Goal: Task Accomplishment & Management: Use online tool/utility

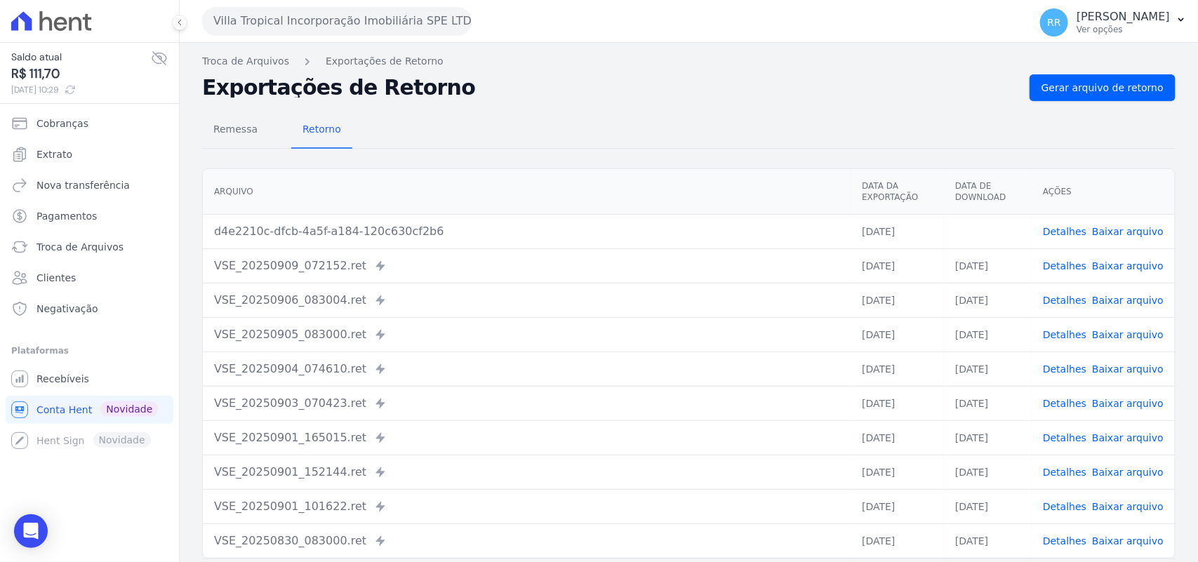
click at [296, 25] on button "Villa Tropical Incorporação Imobiliária SPE LTDA" at bounding box center [337, 21] width 270 height 28
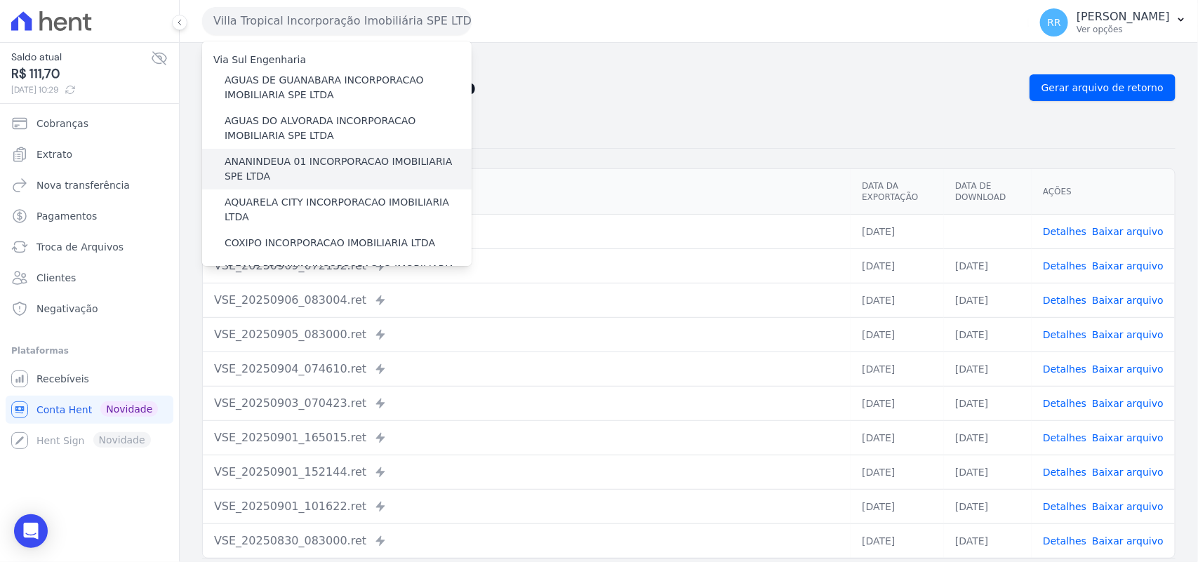
click at [310, 165] on label "ANANINDEUA 01 INCORPORACAO IMOBILIARIA SPE LTDA" at bounding box center [348, 168] width 247 height 29
click at [0, 0] on input "ANANINDEUA 01 INCORPORACAO IMOBILIARIA SPE LTDA" at bounding box center [0, 0] width 0 height 0
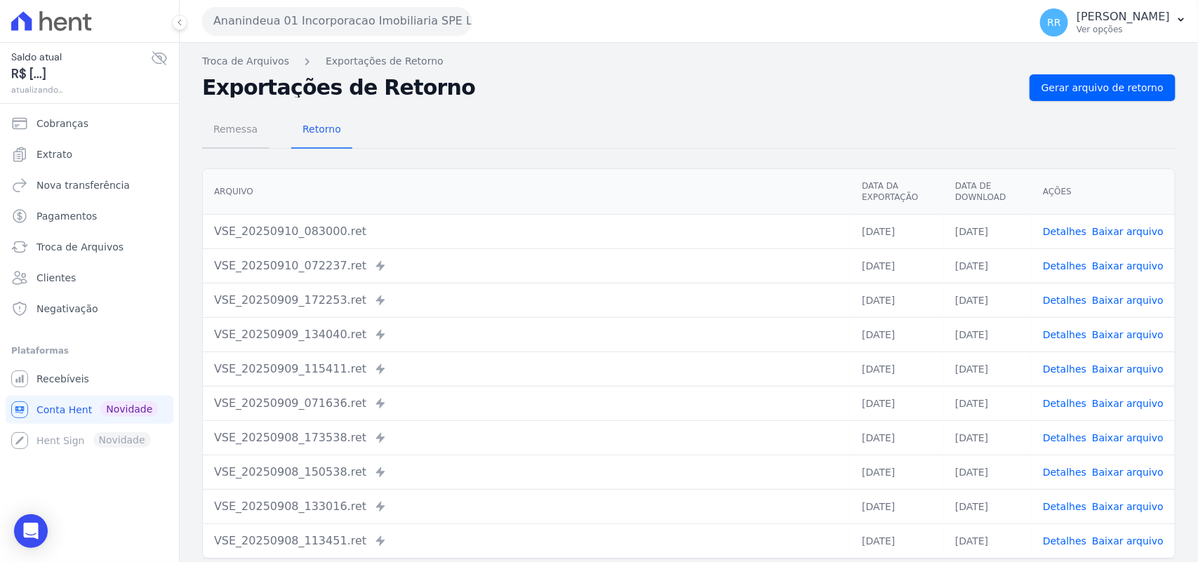
click at [242, 130] on span "Remessa" at bounding box center [235, 129] width 61 height 28
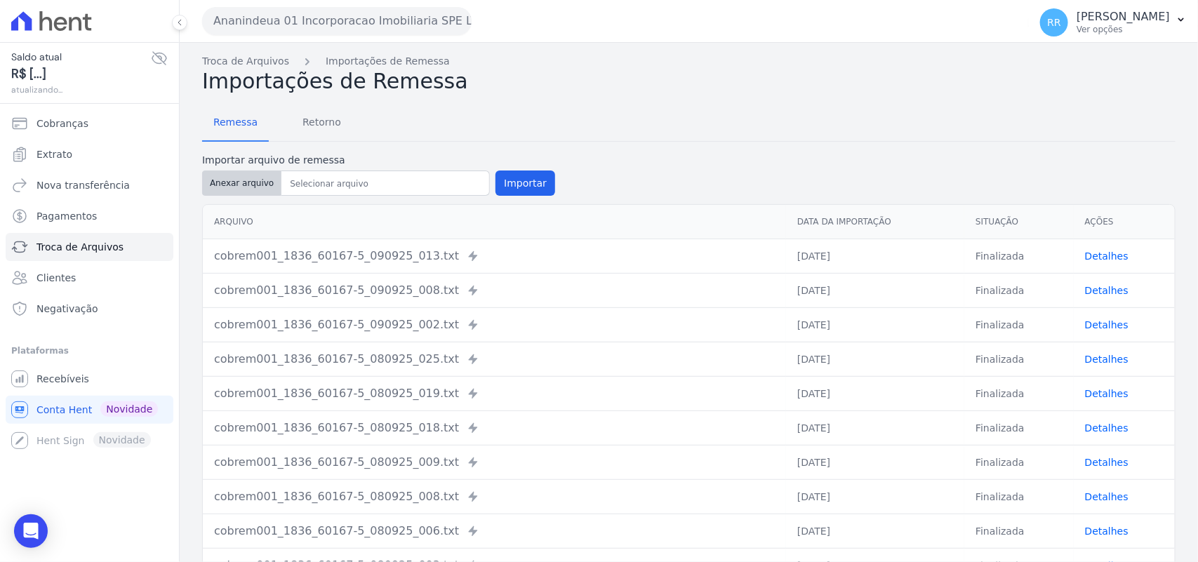
click at [267, 176] on button "Anexar arquivo" at bounding box center [241, 183] width 79 height 25
click at [298, 23] on button "Ananindeua 01 Incorporacao Imobiliaria SPE LTDA" at bounding box center [337, 21] width 270 height 28
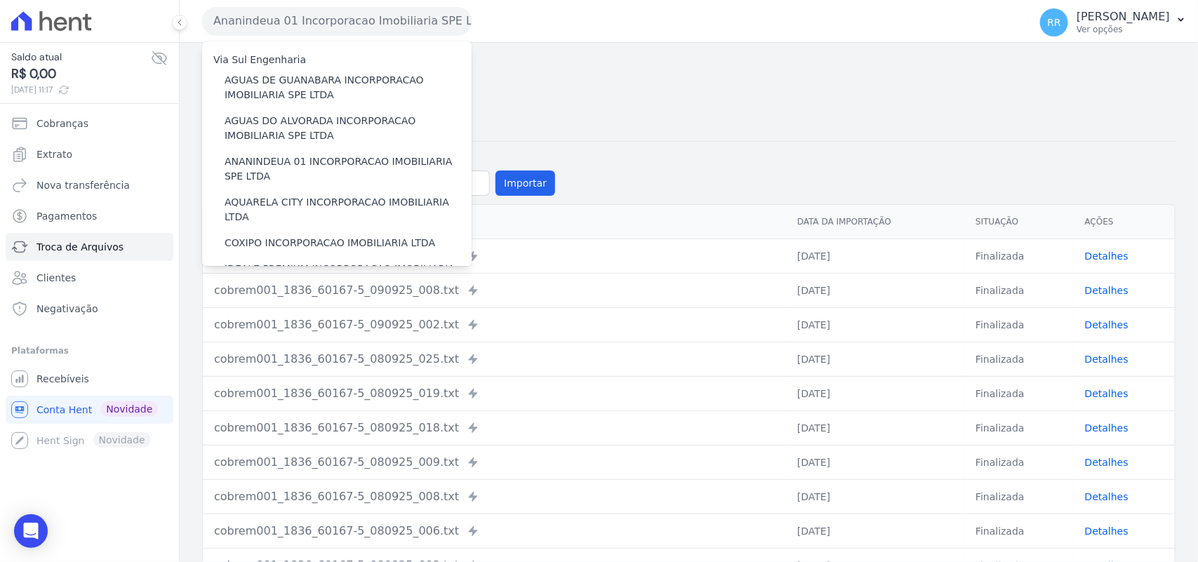
click at [649, 119] on div "Remessa Retorno" at bounding box center [689, 123] width 974 height 37
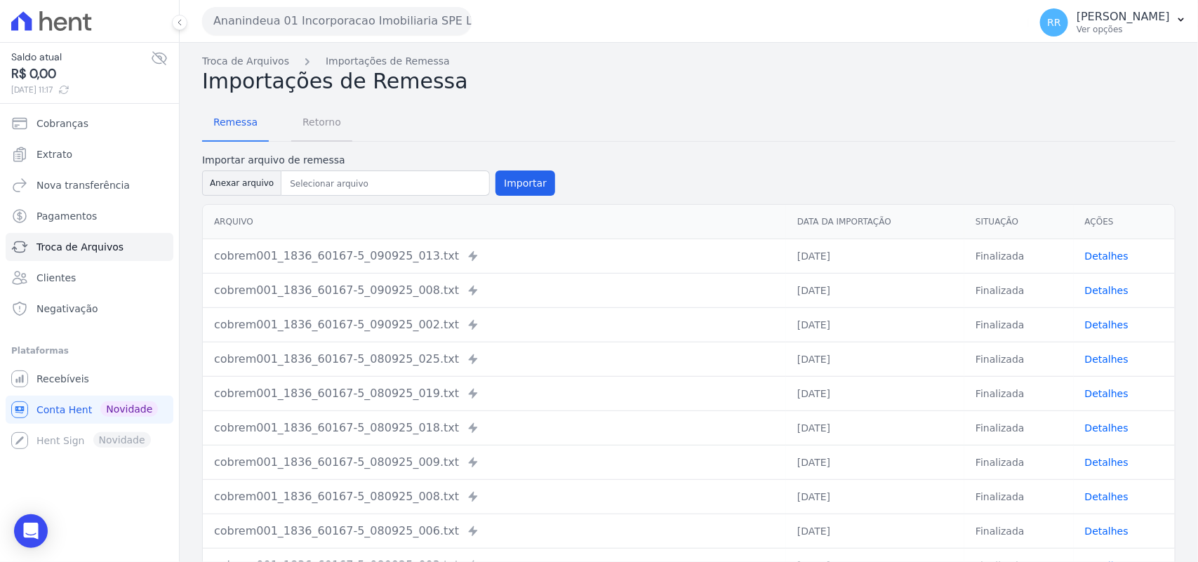
click at [328, 118] on span "Retorno" at bounding box center [321, 122] width 55 height 28
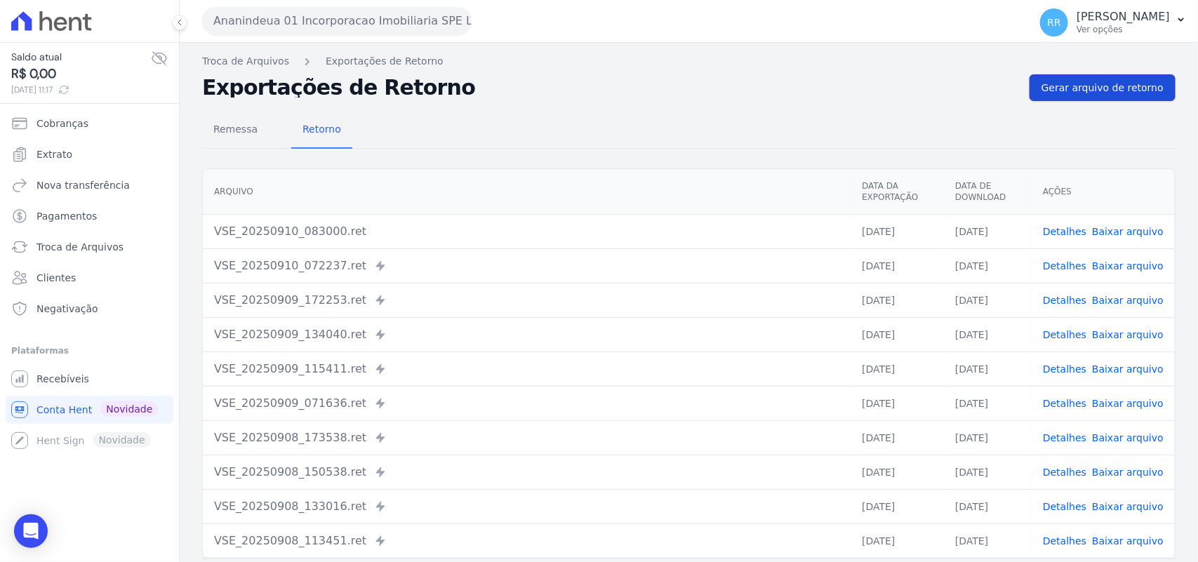
click at [1080, 97] on link "Gerar arquivo de retorno" at bounding box center [1103, 87] width 146 height 27
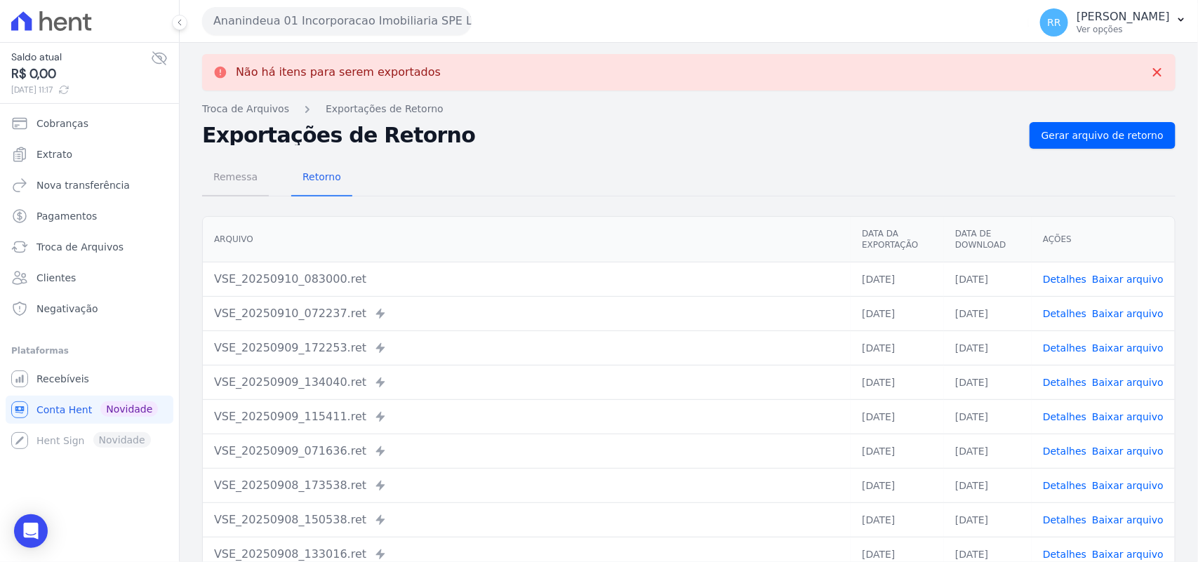
click at [239, 186] on span "Remessa" at bounding box center [235, 177] width 61 height 28
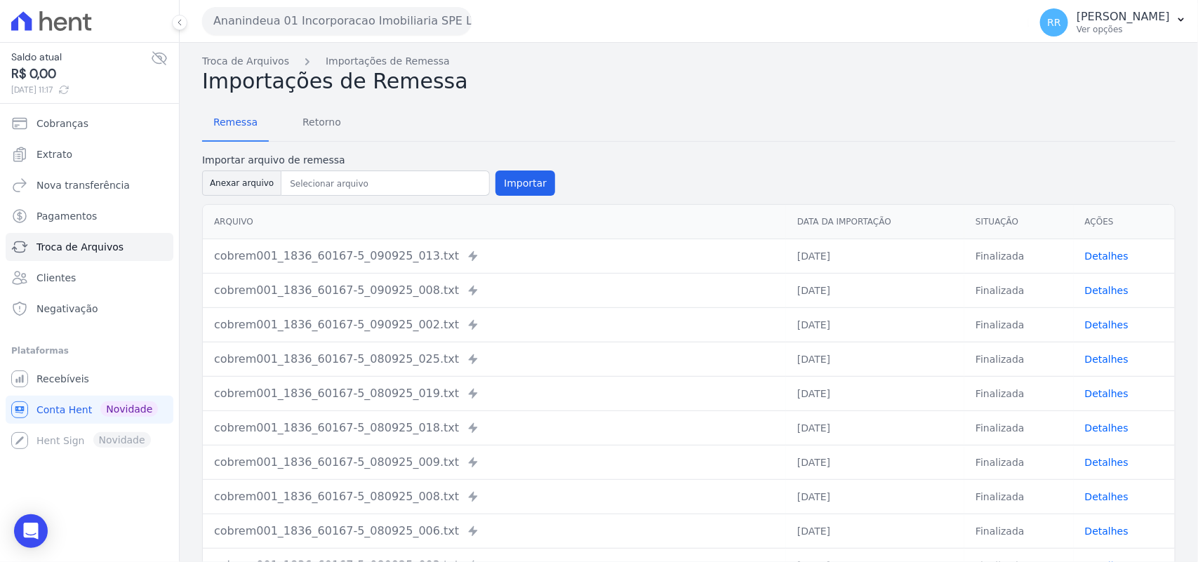
click at [655, 118] on div "Remessa Retorno" at bounding box center [689, 123] width 974 height 37
click at [751, 106] on div "Remessa Retorno" at bounding box center [689, 123] width 974 height 37
click at [750, 106] on div "Remessa Retorno" at bounding box center [689, 123] width 974 height 37
click at [499, 92] on h2 "Importações de Remessa" at bounding box center [689, 81] width 974 height 25
click at [478, 124] on div "Remessa Retorno" at bounding box center [689, 123] width 974 height 37
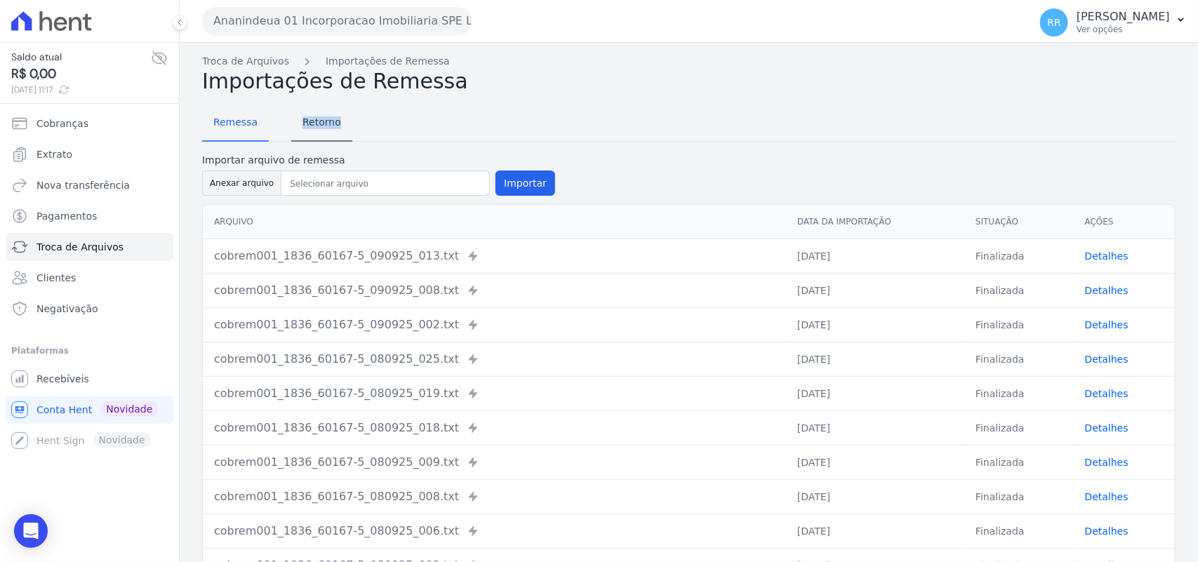
drag, startPoint x: 376, startPoint y: 118, endPoint x: 296, endPoint y: 131, distance: 81.1
click at [296, 131] on div "Remessa Retorno" at bounding box center [689, 123] width 974 height 37
click at [370, 128] on div "Remessa Retorno" at bounding box center [689, 123] width 974 height 37
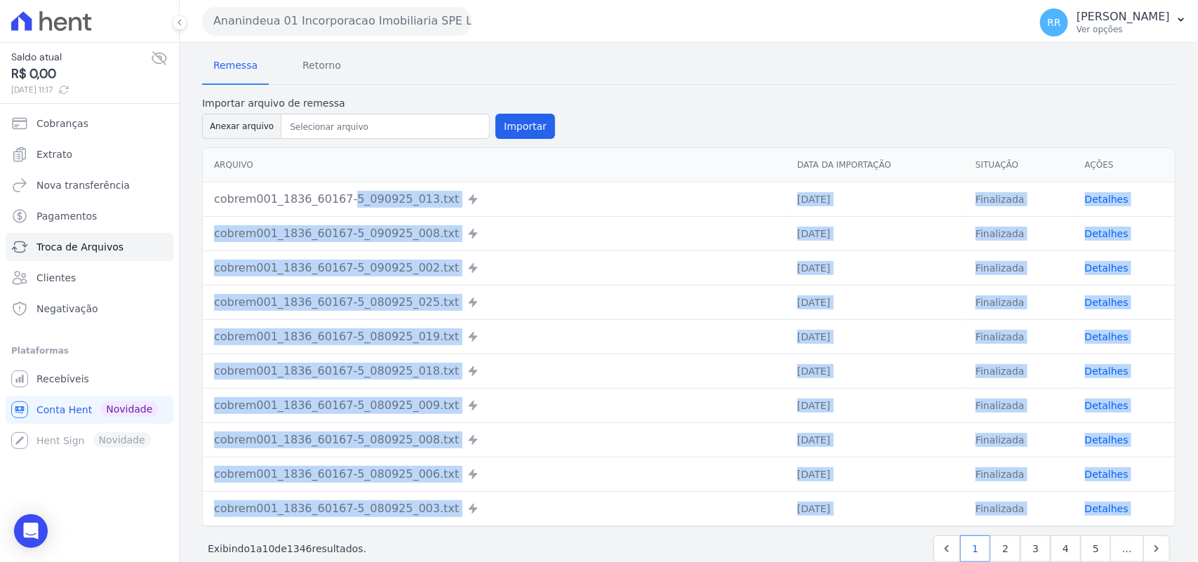
scroll to position [83, 0]
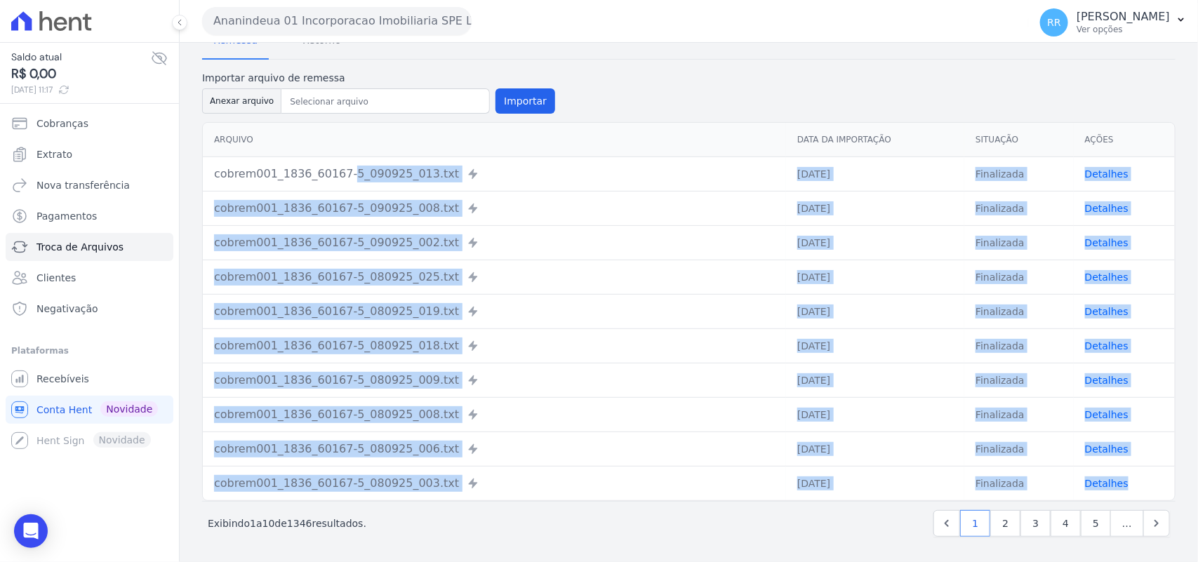
drag, startPoint x: 214, startPoint y: 253, endPoint x: 633, endPoint y: 393, distance: 441.8
click at [1145, 470] on tbody "cobrem001_1836_60167-5_090925_013.txt Recebido via [GEOGRAPHIC_DATA] [DATE] Fin…" at bounding box center [689, 329] width 972 height 344
click at [571, 275] on div "cobrem001_1836_60167-5_080925_025.txt Recebido via [GEOGRAPHIC_DATA]" at bounding box center [494, 277] width 561 height 17
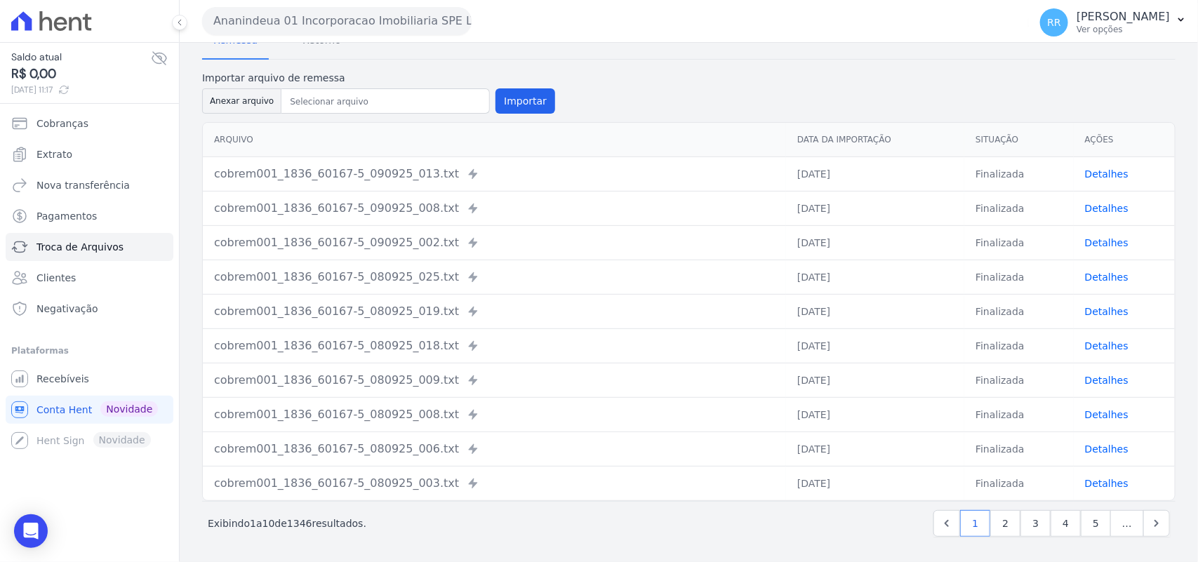
drag, startPoint x: 419, startPoint y: 191, endPoint x: 451, endPoint y: 187, distance: 32.6
click at [418, 192] on td "cobrem001_1836_60167-5_090925_008.txt Recebido via [GEOGRAPHIC_DATA]" at bounding box center [494, 208] width 583 height 34
click at [454, 186] on td "cobrem001_1836_60167-5_090925_013.txt Recebido via [GEOGRAPHIC_DATA]" at bounding box center [494, 174] width 583 height 34
